Goal: Browse casually: Explore the website without a specific task or goal

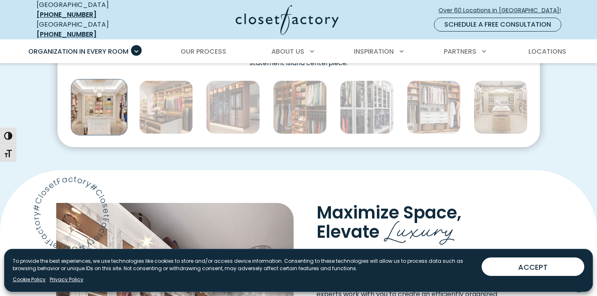
scroll to position [515, 0]
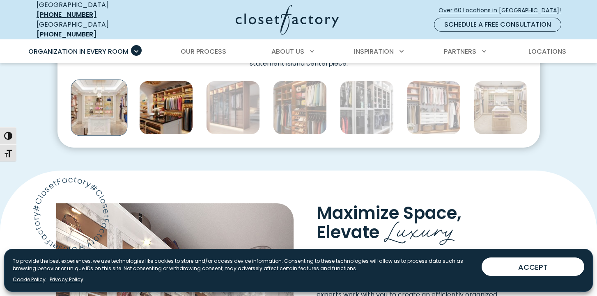
click at [160, 118] on img "Thumbnail Gallery" at bounding box center [166, 108] width 54 height 54
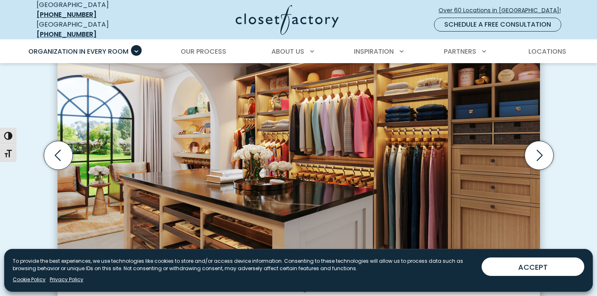
scroll to position [292, 0]
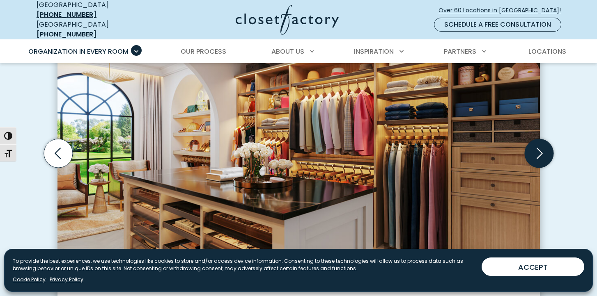
click at [534, 151] on icon "Next slide" at bounding box center [538, 153] width 29 height 29
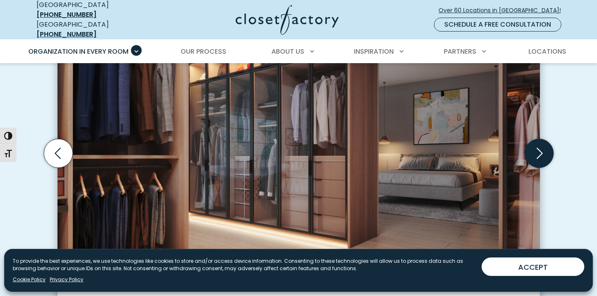
click at [534, 151] on icon "Next slide" at bounding box center [538, 153] width 29 height 29
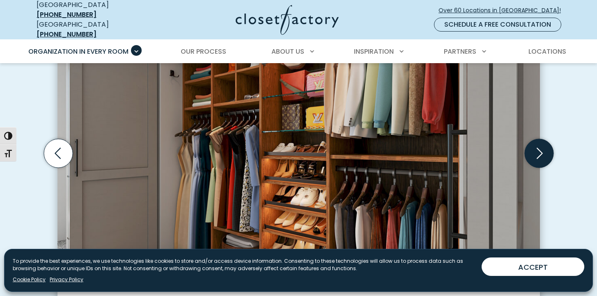
click at [534, 151] on icon "Next slide" at bounding box center [538, 153] width 29 height 29
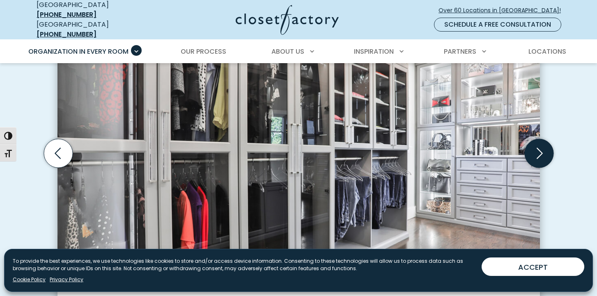
click at [534, 151] on icon "Next slide" at bounding box center [538, 153] width 29 height 29
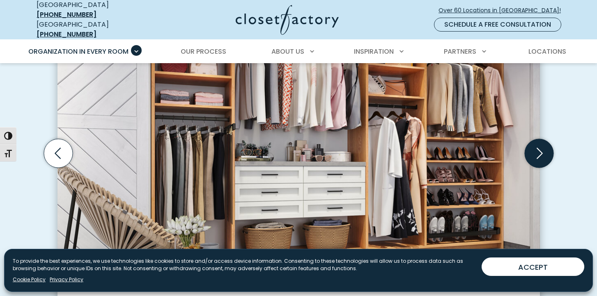
click at [534, 151] on icon "Next slide" at bounding box center [538, 153] width 29 height 29
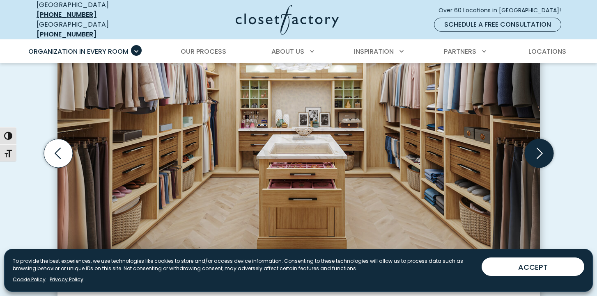
click at [534, 151] on icon "Next slide" at bounding box center [538, 153] width 29 height 29
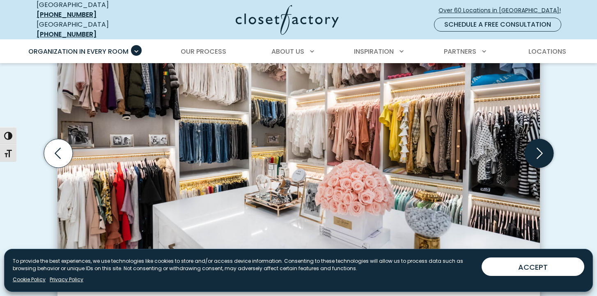
click at [534, 151] on icon "Next slide" at bounding box center [538, 153] width 29 height 29
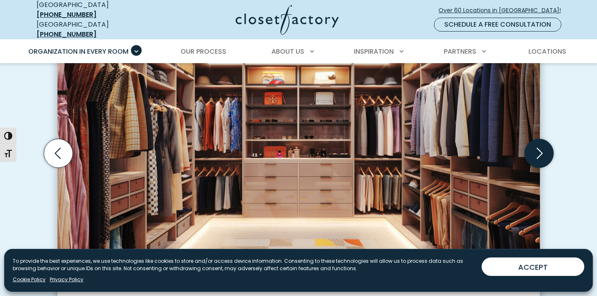
click at [534, 151] on icon "Next slide" at bounding box center [538, 153] width 29 height 29
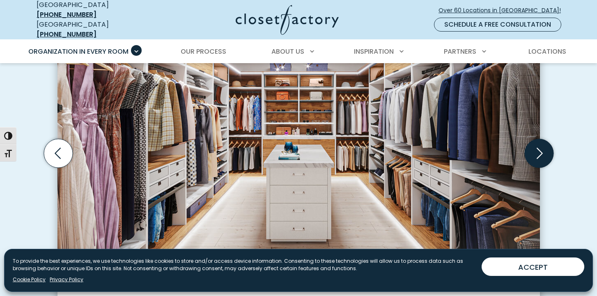
click at [534, 151] on icon "Next slide" at bounding box center [538, 153] width 29 height 29
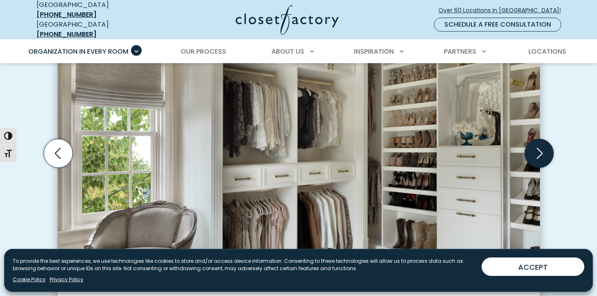
click at [534, 151] on icon "Next slide" at bounding box center [538, 153] width 29 height 29
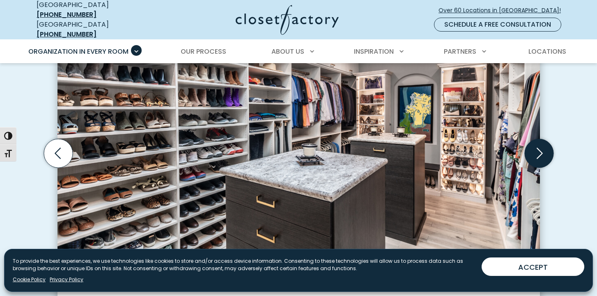
click at [534, 151] on icon "Next slide" at bounding box center [538, 153] width 29 height 29
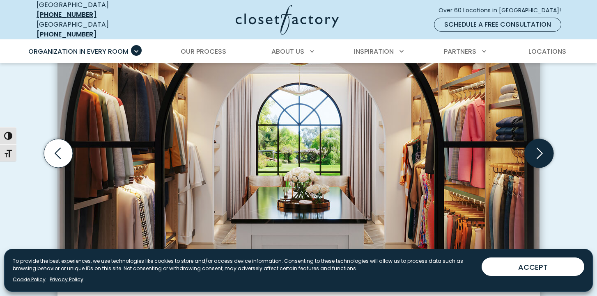
click at [534, 151] on icon "Next slide" at bounding box center [538, 153] width 29 height 29
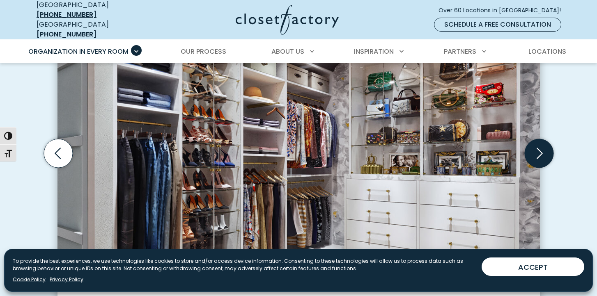
click at [536, 150] on icon "Next slide" at bounding box center [538, 153] width 29 height 29
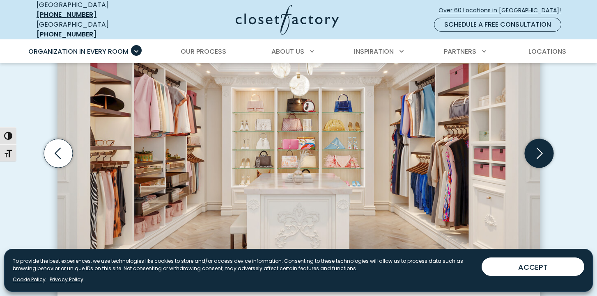
click at [536, 150] on icon "Next slide" at bounding box center [538, 153] width 29 height 29
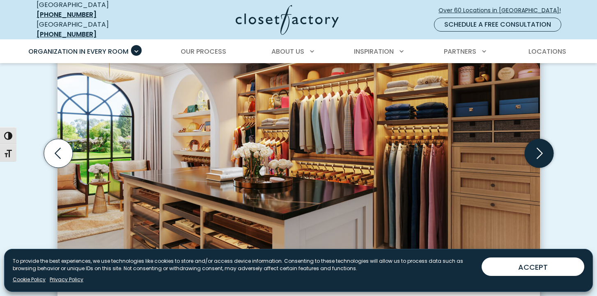
click at [536, 150] on icon "Next slide" at bounding box center [538, 153] width 29 height 29
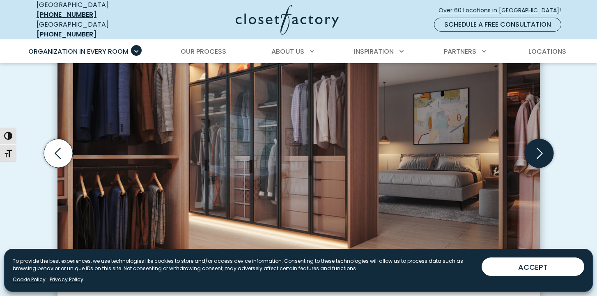
click at [536, 150] on icon "Next slide" at bounding box center [538, 153] width 29 height 29
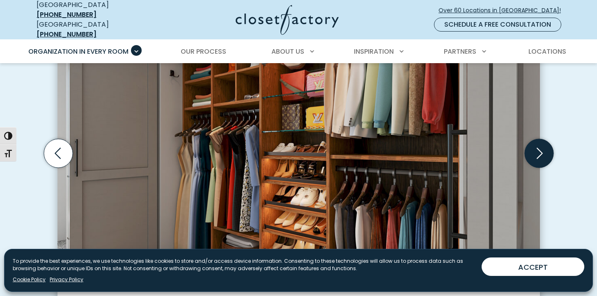
click at [536, 150] on icon "Next slide" at bounding box center [538, 153] width 29 height 29
